Goal: Task Accomplishment & Management: Use online tool/utility

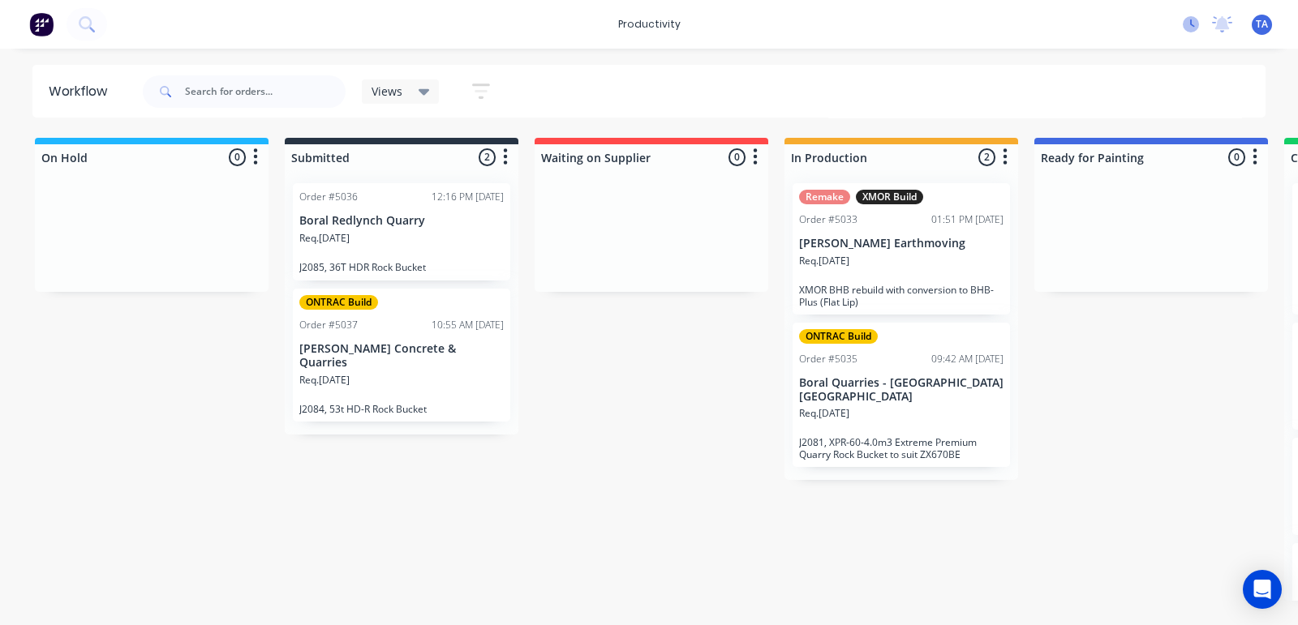
click at [1197, 24] on icon at bounding box center [1191, 24] width 16 height 16
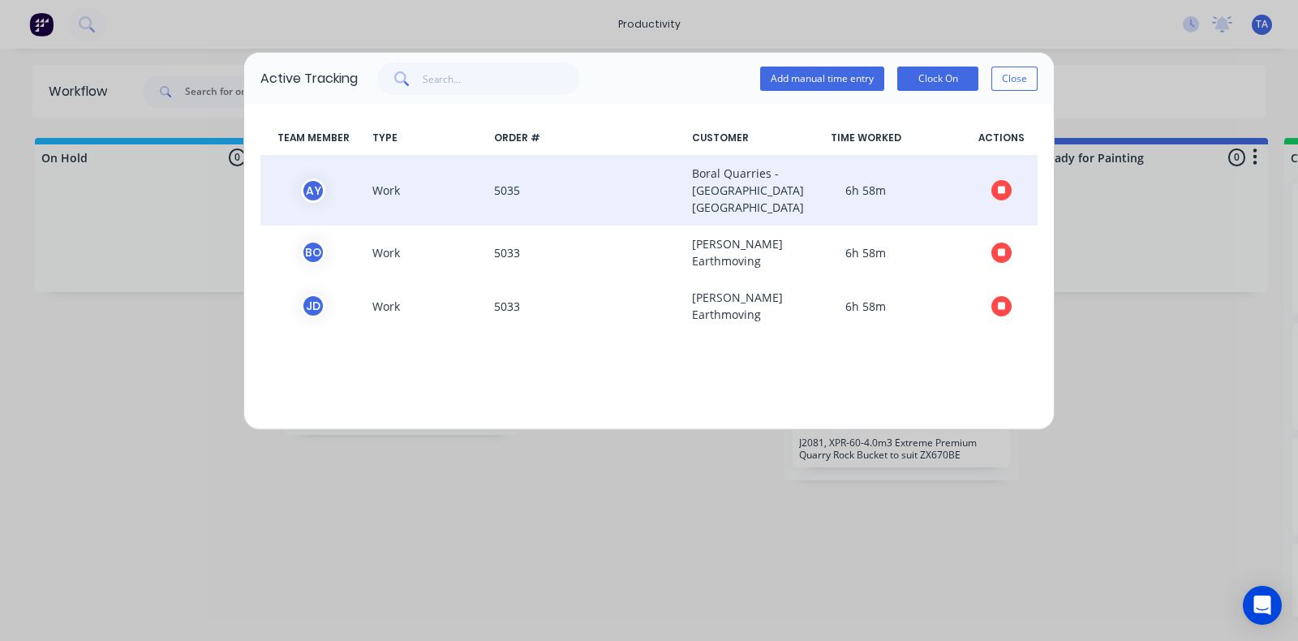
click at [1001, 195] on icon "button" at bounding box center [1002, 191] width 8 height 8
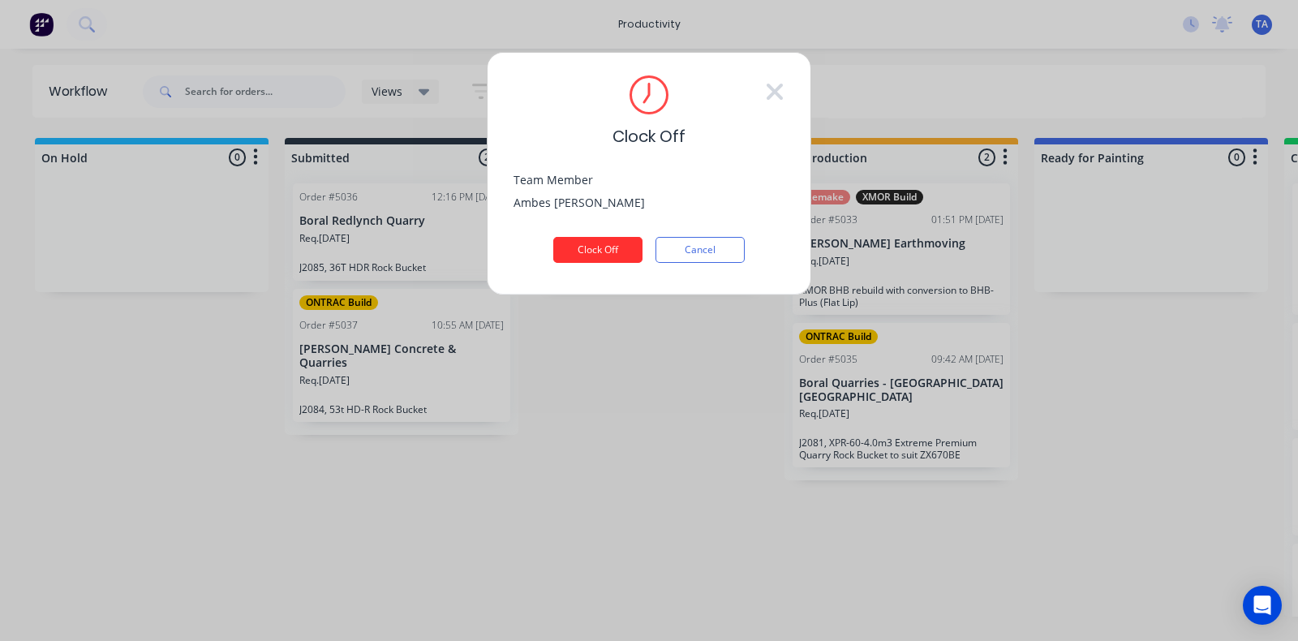
click at [601, 254] on button "Clock Off" at bounding box center [597, 250] width 89 height 26
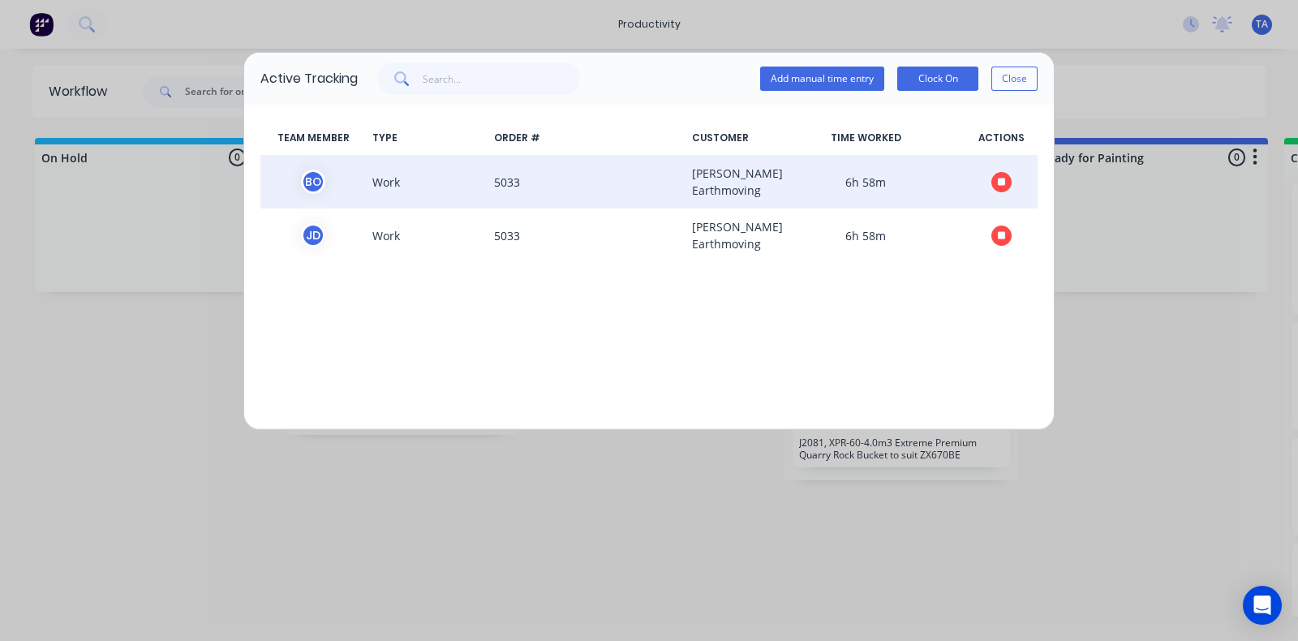
click at [1015, 181] on span at bounding box center [1001, 182] width 73 height 34
click at [1003, 182] on icon "button" at bounding box center [1002, 182] width 8 height 8
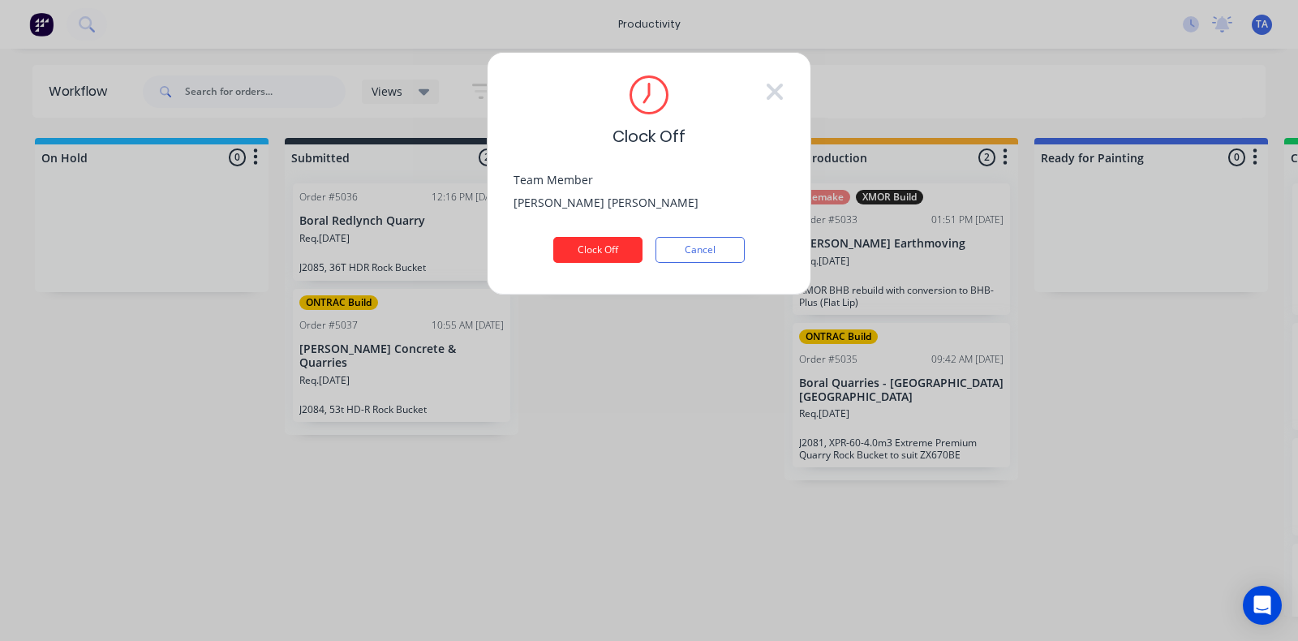
click at [591, 245] on button "Clock Off" at bounding box center [597, 250] width 89 height 26
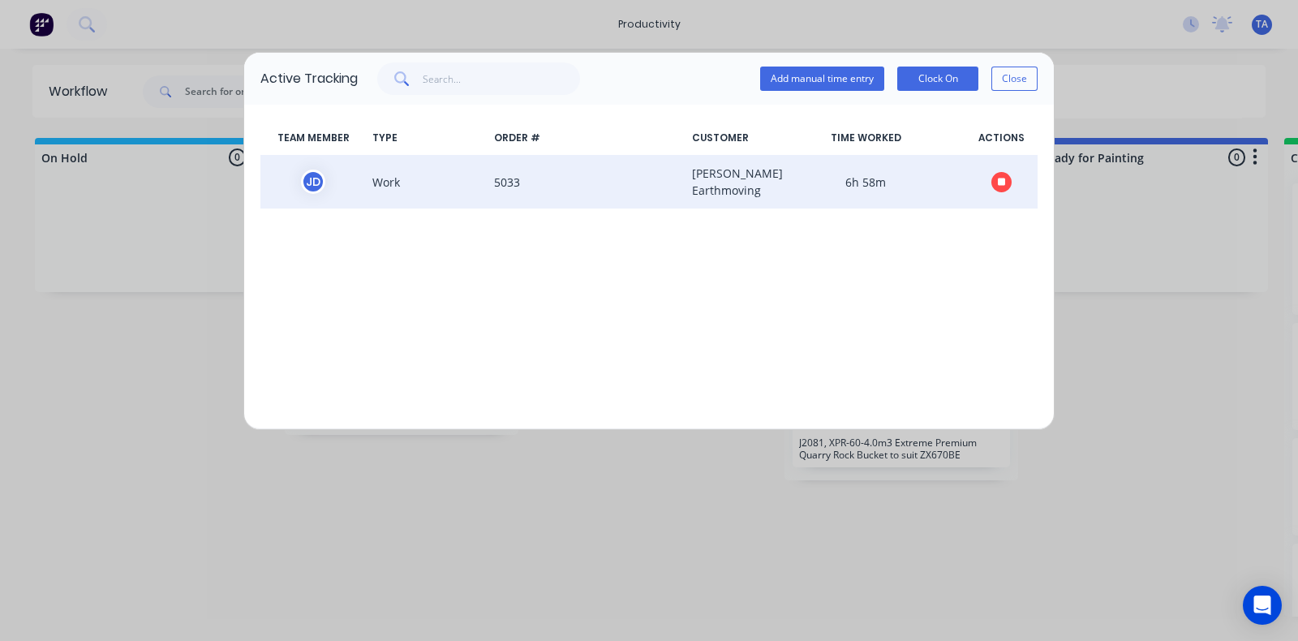
click at [999, 183] on icon "button" at bounding box center [1002, 182] width 8 height 8
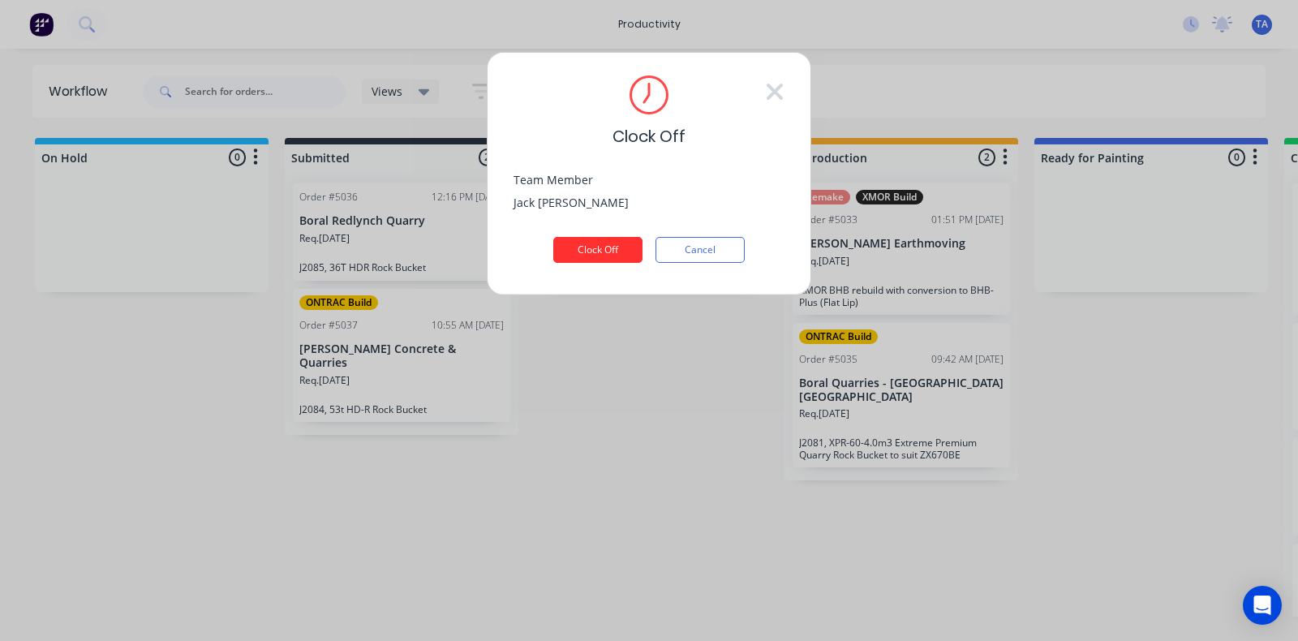
click at [593, 251] on button "Clock Off" at bounding box center [597, 250] width 89 height 26
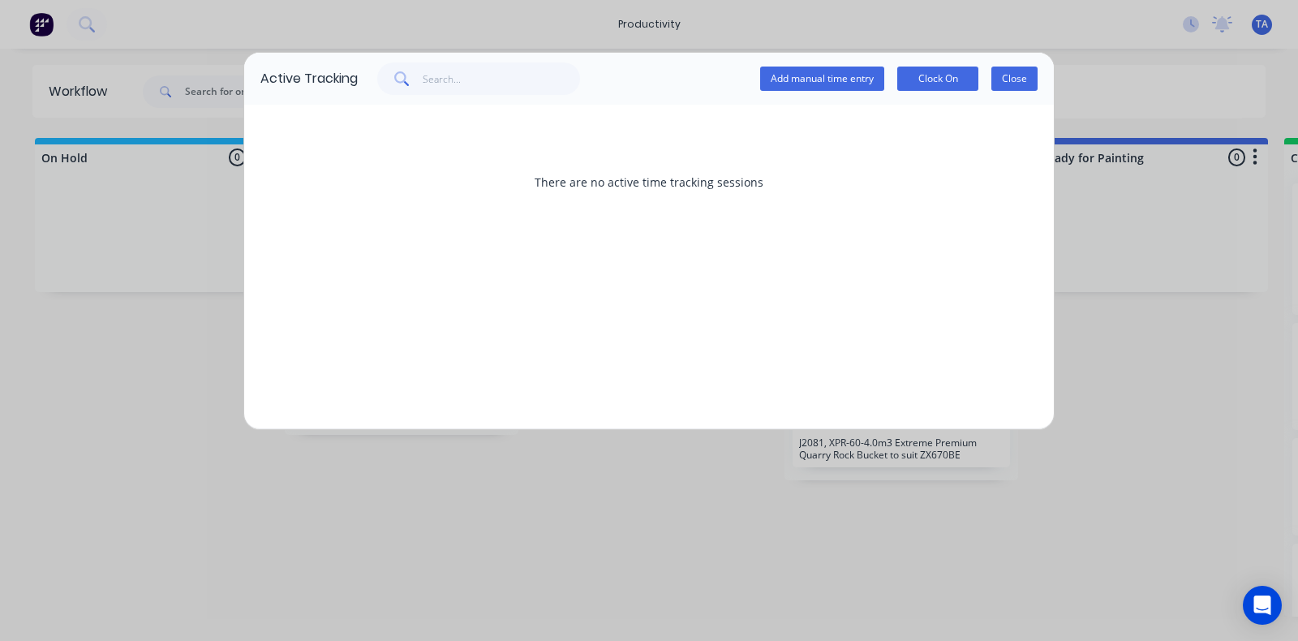
click at [1030, 75] on button "Close" at bounding box center [1014, 79] width 46 height 24
